Goal: Check status: Check status

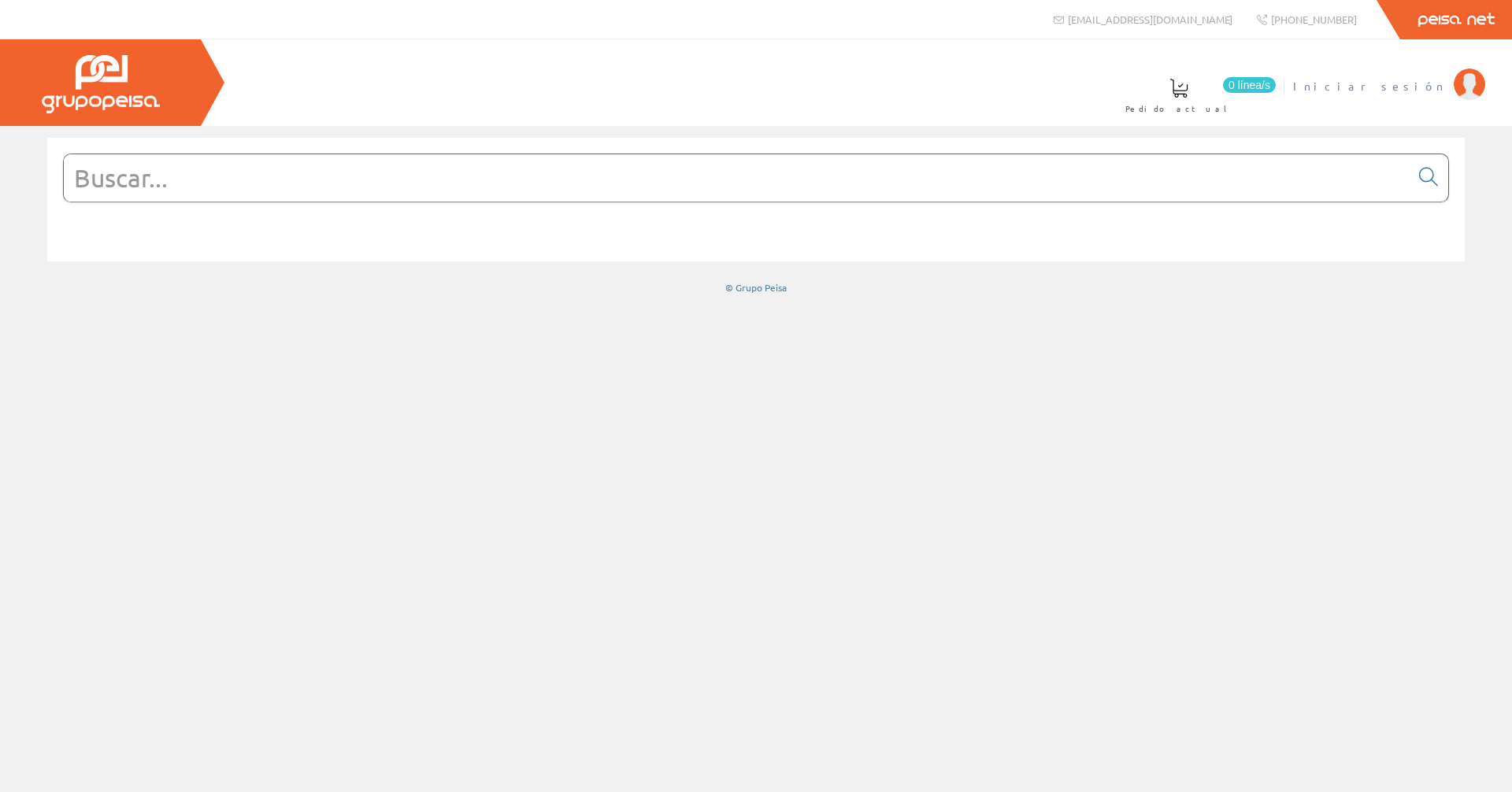
click at [1396, 83] on span "Iniciar sesión" at bounding box center [1369, 86] width 153 height 16
click at [774, 87] on link "Últimas compras" at bounding box center [702, 94] width 144 height 58
click at [1427, 72] on link "INSBE S.L." at bounding box center [1361, 73] width 247 height 15
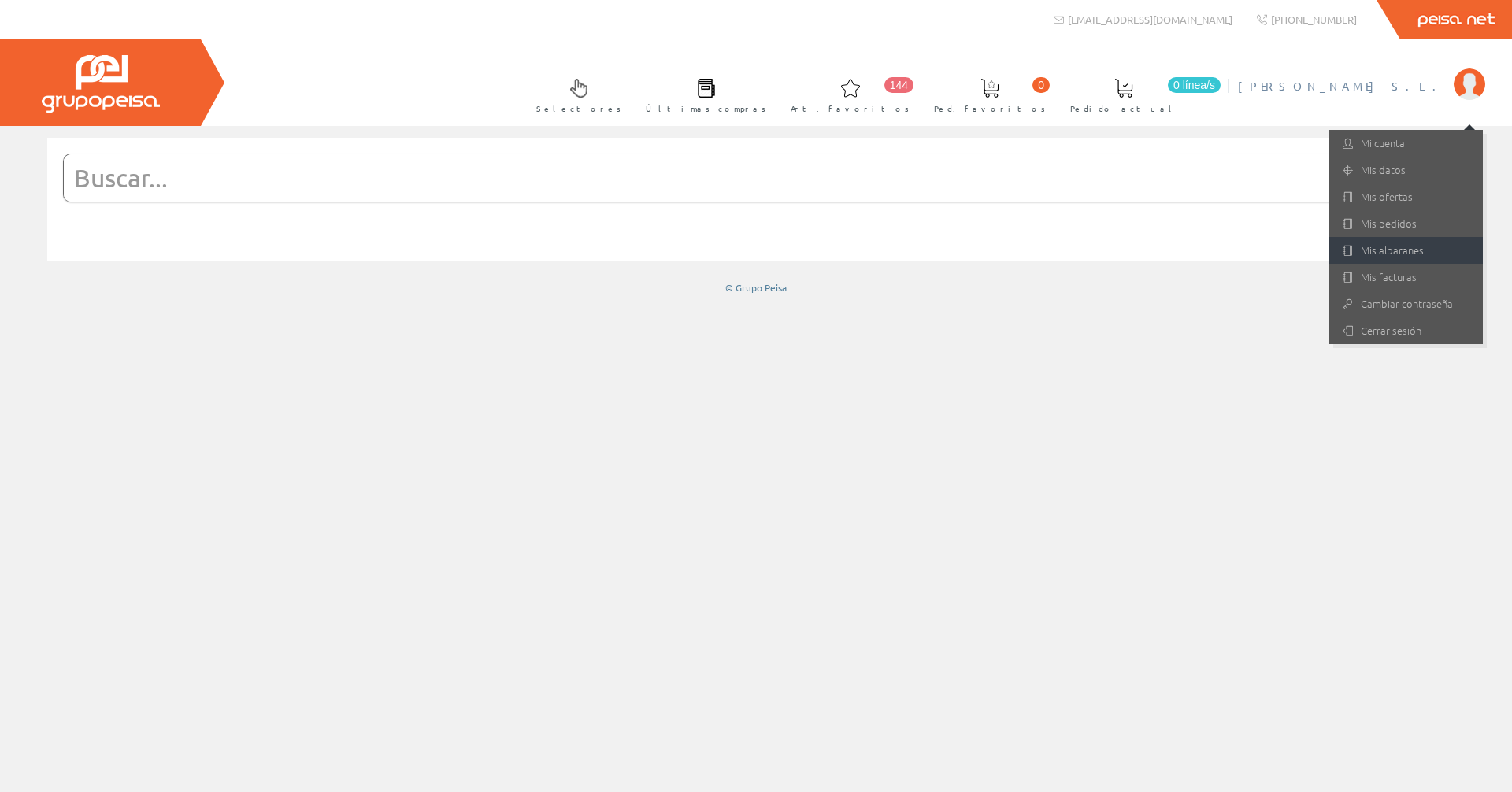
click at [1374, 239] on link "Mis albaranes" at bounding box center [1405, 251] width 154 height 27
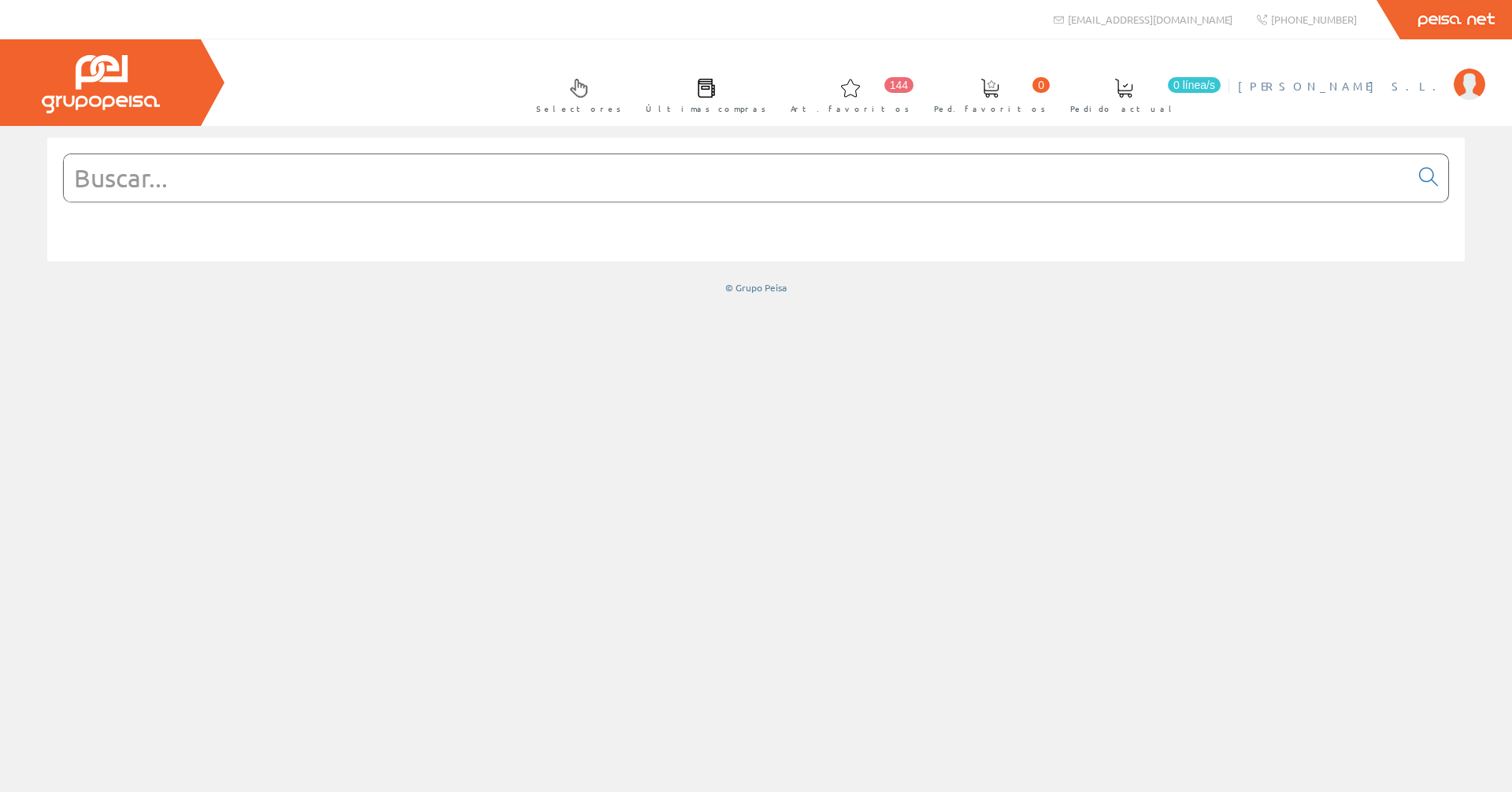
click at [1415, 93] on li "INSBE S.L. Mi cuenta Mis datos Mis ofertas Mis pedidos Mis albaranes Mis factur…" at bounding box center [1361, 96] width 254 height 60
click at [1422, 90] on span "INSBE S.L." at bounding box center [1341, 86] width 208 height 16
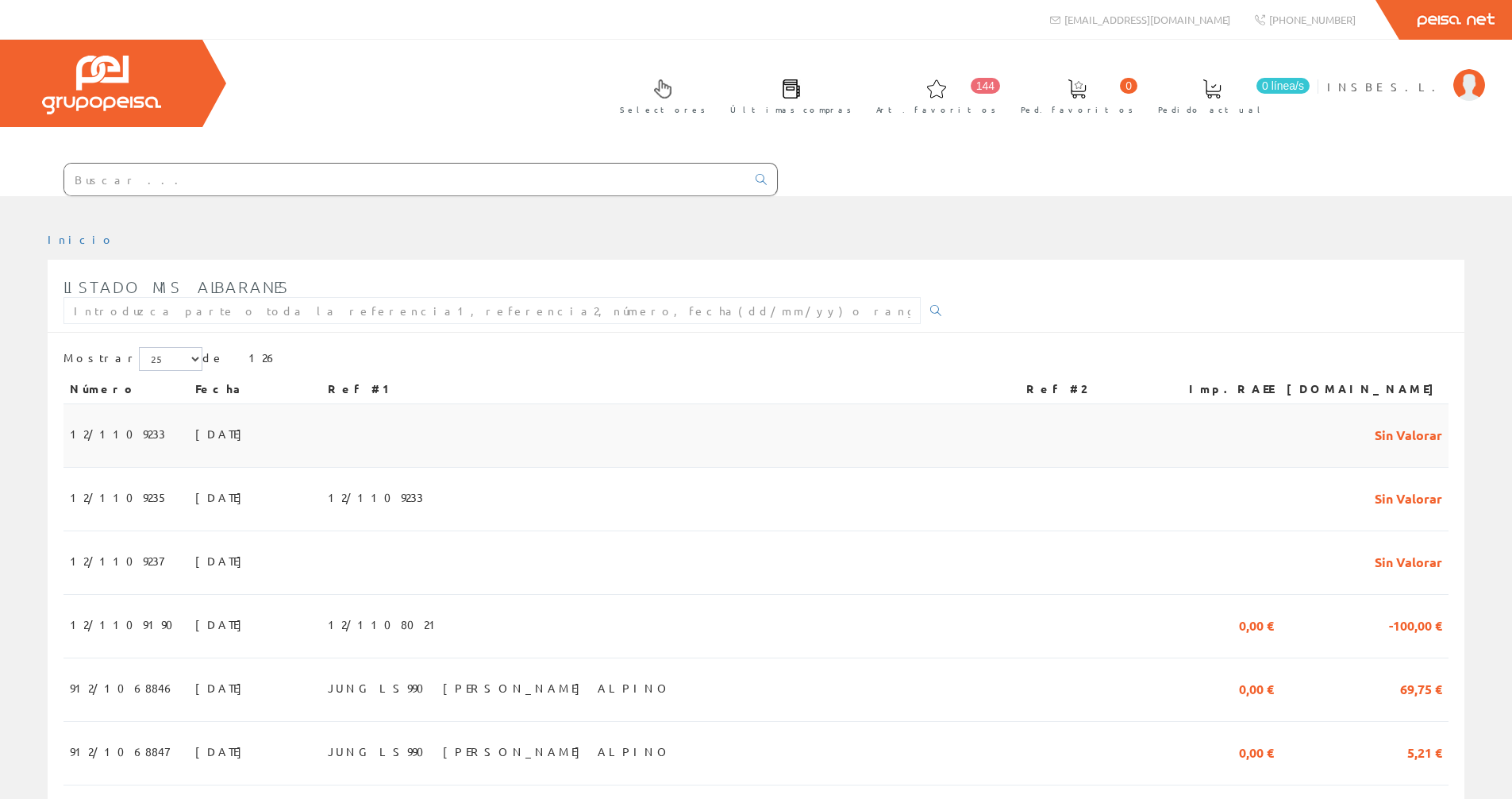
click at [664, 441] on td at bounding box center [670, 436] width 698 height 64
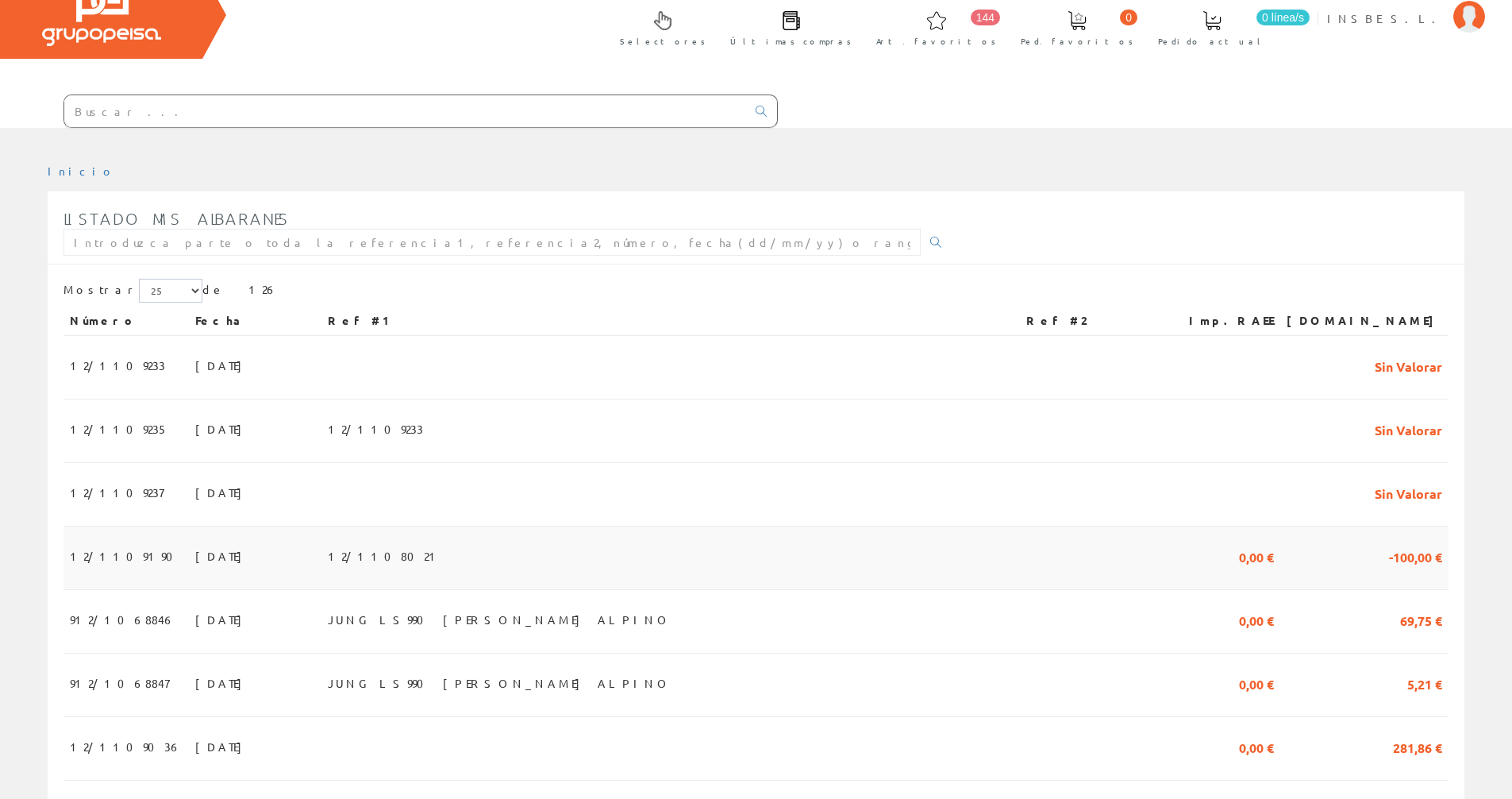
scroll to position [159, 0]
